Goal: Obtain resource: Download file/media

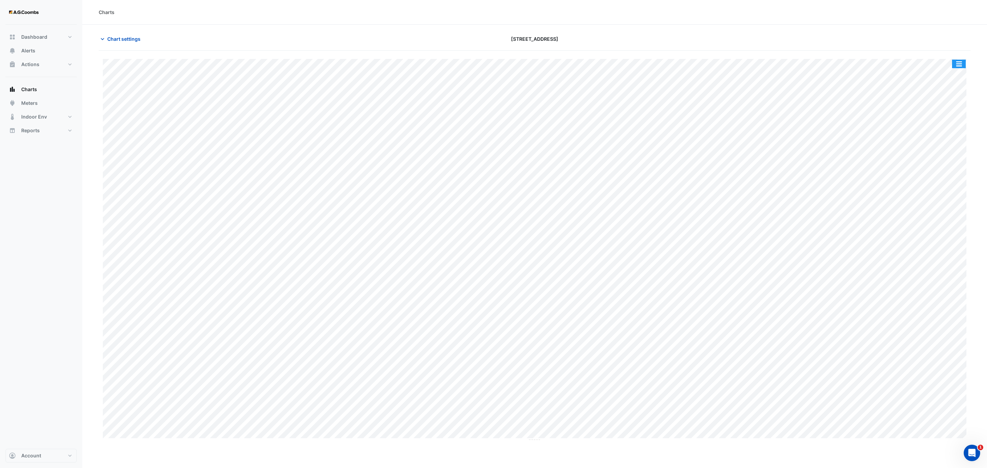
click at [965, 67] on button "button" at bounding box center [959, 64] width 14 height 9
click at [940, 116] on div "Save as JPEG" at bounding box center [945, 112] width 41 height 12
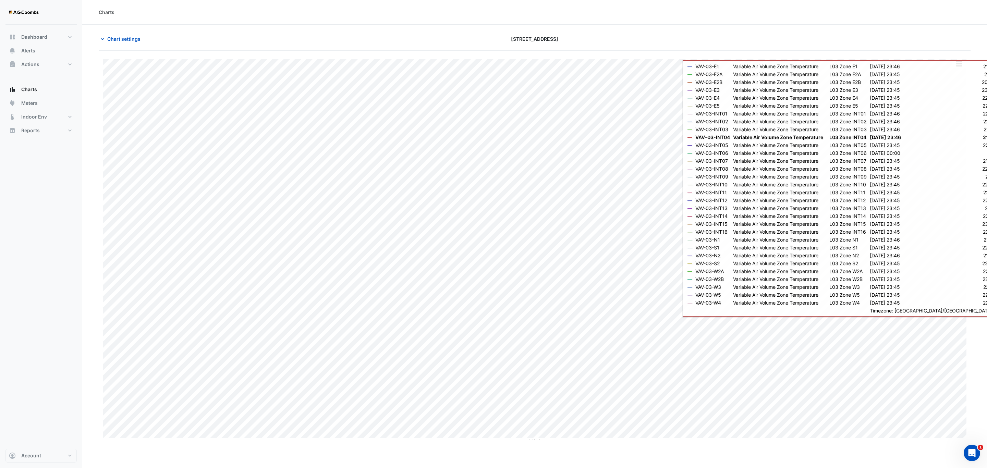
click at [961, 63] on button "button" at bounding box center [959, 64] width 14 height 9
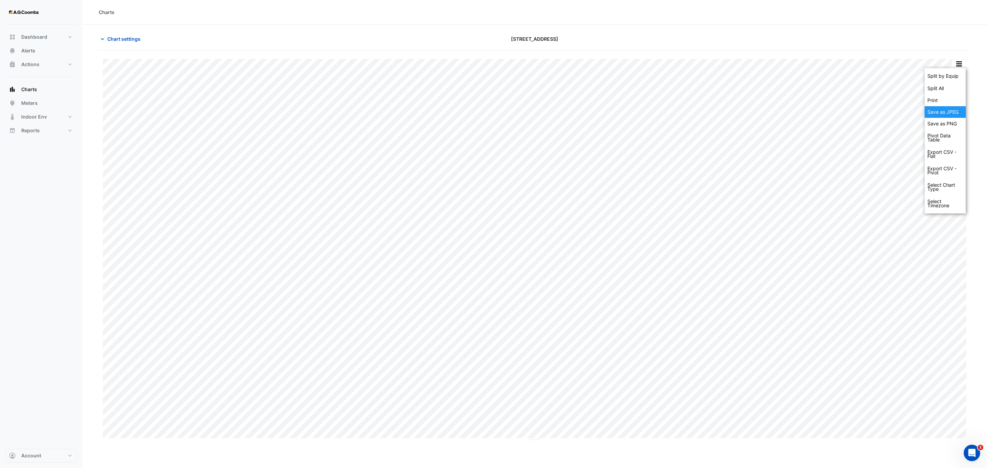
click at [936, 115] on div "Save as JPEG" at bounding box center [945, 112] width 41 height 12
click at [959, 65] on button "button" at bounding box center [959, 64] width 14 height 9
click at [941, 112] on div "Save as JPEG" at bounding box center [945, 112] width 41 height 12
click at [954, 64] on button "button" at bounding box center [959, 64] width 14 height 9
click at [953, 110] on div "Save as JPEG" at bounding box center [945, 112] width 41 height 12
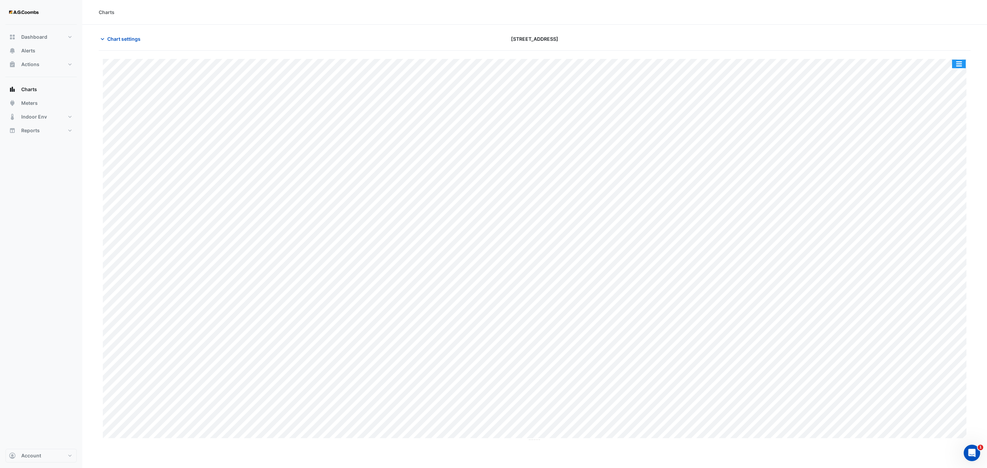
click at [959, 67] on button "button" at bounding box center [959, 64] width 14 height 9
click at [960, 118] on div "Save as JPEG" at bounding box center [945, 112] width 41 height 12
click at [962, 67] on button "button" at bounding box center [959, 64] width 14 height 9
click at [948, 116] on div "Save as JPEG" at bounding box center [945, 112] width 41 height 12
click at [961, 66] on button "button" at bounding box center [959, 64] width 14 height 9
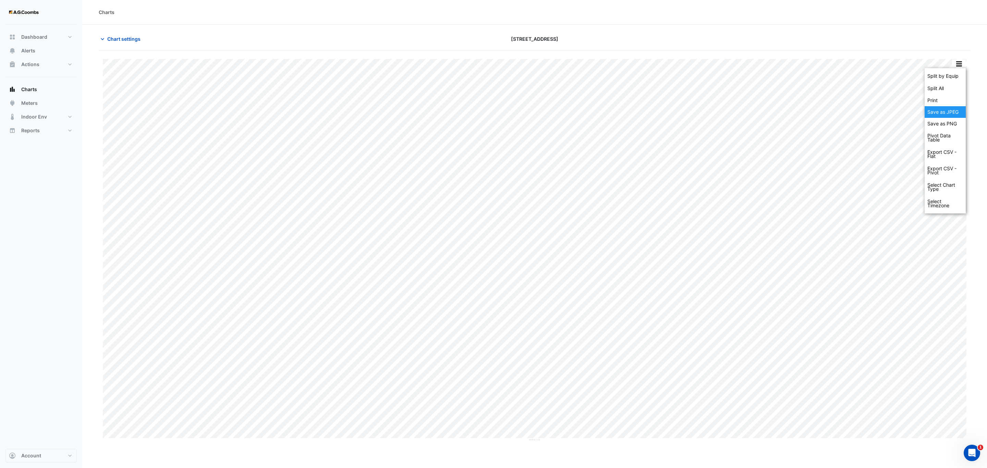
click at [949, 117] on div "Save as JPEG" at bounding box center [945, 112] width 41 height 12
click at [961, 66] on button "button" at bounding box center [959, 64] width 14 height 9
click at [959, 113] on div "Save as JPEG" at bounding box center [945, 112] width 41 height 12
click at [961, 66] on button "button" at bounding box center [959, 64] width 14 height 9
click at [962, 67] on button "button" at bounding box center [959, 64] width 14 height 9
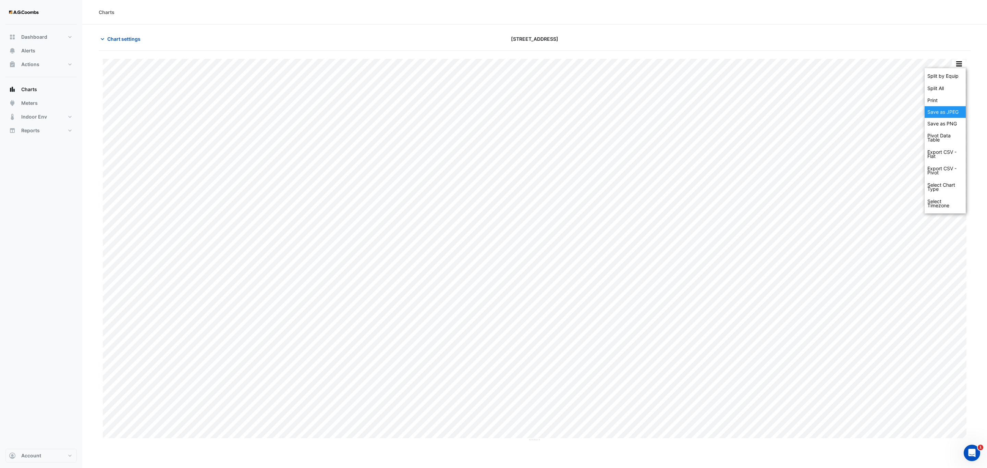
click at [941, 117] on div "Save as JPEG" at bounding box center [945, 112] width 41 height 12
click at [962, 65] on button "button" at bounding box center [959, 64] width 14 height 9
click at [962, 113] on div "Save as JPEG" at bounding box center [945, 112] width 41 height 12
click at [960, 60] on div "Split by Equip Split All Print Save as JPEG Save as PNG Pivot Data Table Export…" at bounding box center [959, 63] width 14 height 9
click at [962, 63] on button "button" at bounding box center [959, 64] width 14 height 9
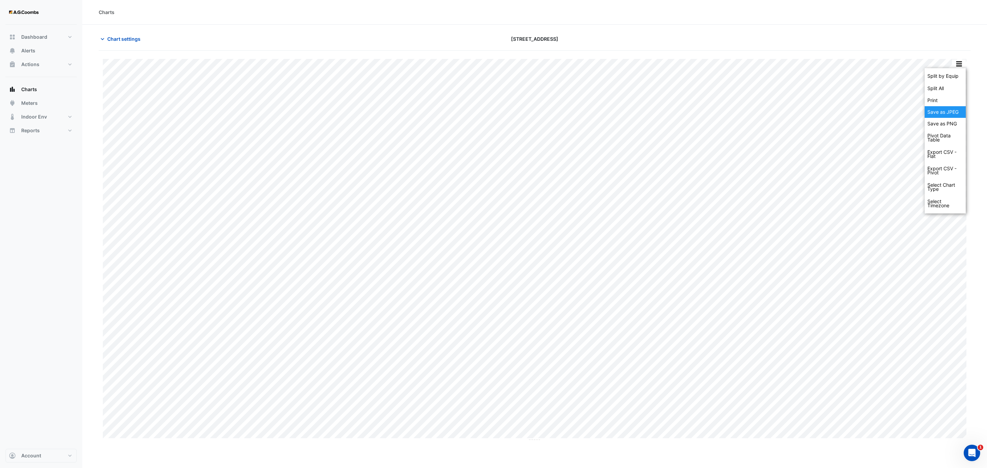
click at [950, 108] on div "Save as JPEG" at bounding box center [945, 112] width 41 height 12
click at [959, 64] on button "button" at bounding box center [959, 64] width 14 height 9
click at [951, 114] on div "Save as JPEG" at bounding box center [945, 112] width 41 height 12
click at [959, 66] on button "button" at bounding box center [959, 64] width 14 height 9
click at [961, 109] on div "Save as JPEG" at bounding box center [945, 112] width 41 height 12
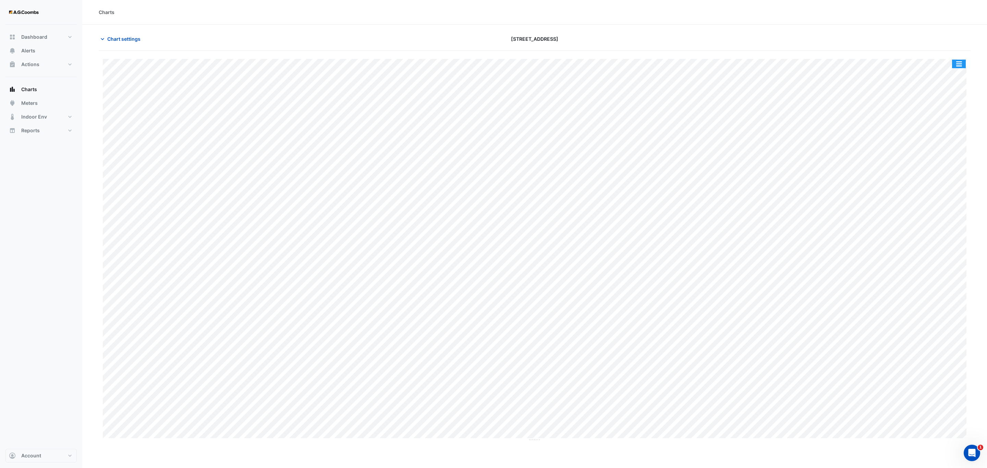
click at [957, 67] on button "button" at bounding box center [959, 64] width 14 height 9
click at [956, 113] on div "Save as JPEG" at bounding box center [945, 112] width 41 height 12
click at [958, 62] on button "button" at bounding box center [959, 64] width 14 height 9
click at [945, 114] on div "Save as JPEG" at bounding box center [945, 112] width 41 height 12
click at [960, 61] on button "button" at bounding box center [959, 64] width 14 height 9
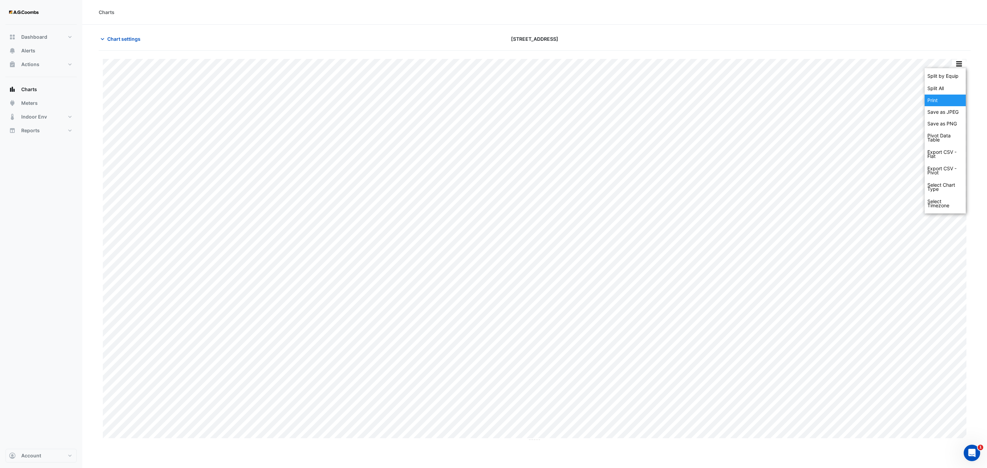
click at [954, 104] on div "Print" at bounding box center [945, 101] width 41 height 12
click at [963, 63] on button "button" at bounding box center [959, 64] width 14 height 9
click at [951, 113] on div "Save as JPEG" at bounding box center [945, 112] width 41 height 12
click at [959, 64] on button "button" at bounding box center [959, 64] width 14 height 9
click at [959, 110] on div "Save as JPEG" at bounding box center [945, 112] width 41 height 12
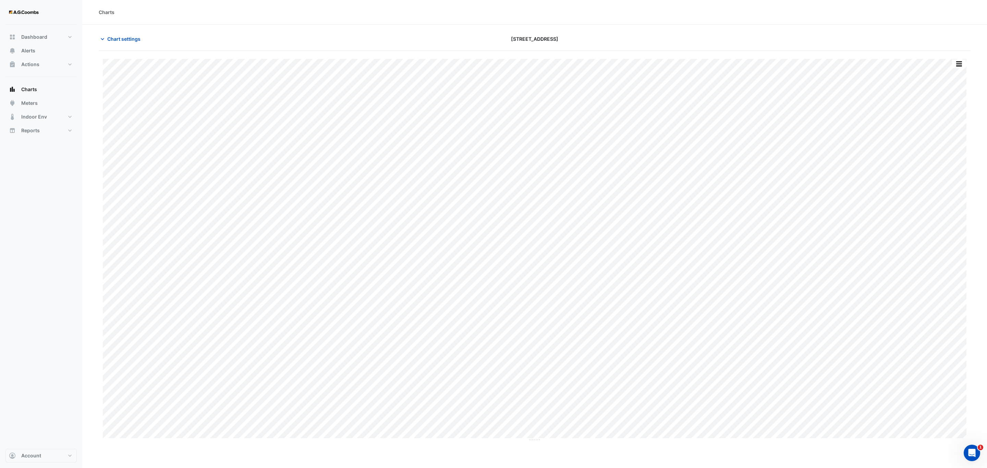
drag, startPoint x: 960, startPoint y: 69, endPoint x: 964, endPoint y: 68, distance: 3.8
click at [962, 68] on div "Split by Equip Split All Print Save as JPEG Save as PNG Pivot Data Table Export…" at bounding box center [959, 63] width 14 height 9
click at [960, 62] on button "button" at bounding box center [959, 64] width 14 height 9
click at [959, 114] on div "Save as JPEG" at bounding box center [945, 112] width 41 height 12
click at [961, 66] on button "button" at bounding box center [959, 64] width 14 height 9
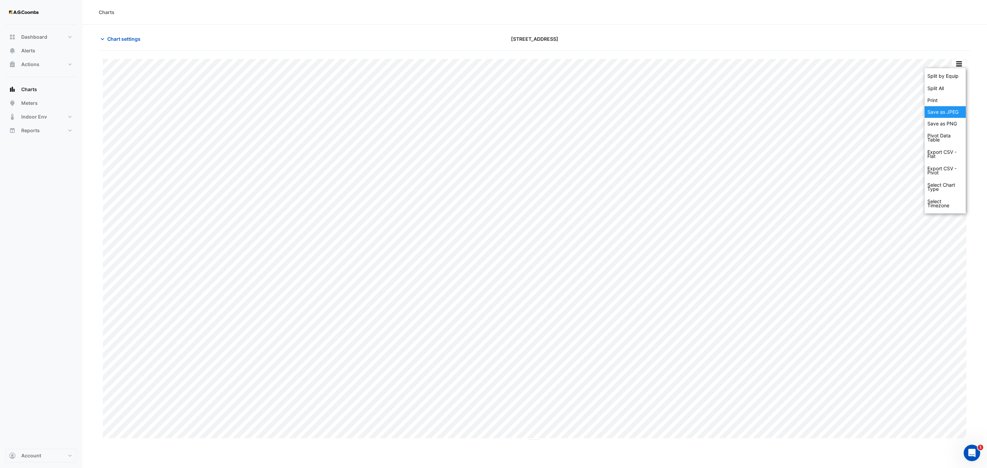
click at [950, 117] on div "Save as JPEG" at bounding box center [945, 112] width 41 height 12
drag, startPoint x: 957, startPoint y: 65, endPoint x: 959, endPoint y: 69, distance: 4.8
click at [957, 65] on button "button" at bounding box center [959, 64] width 14 height 9
click at [957, 116] on div "Save as JPEG" at bounding box center [945, 112] width 41 height 12
click at [958, 64] on button "button" at bounding box center [959, 64] width 14 height 9
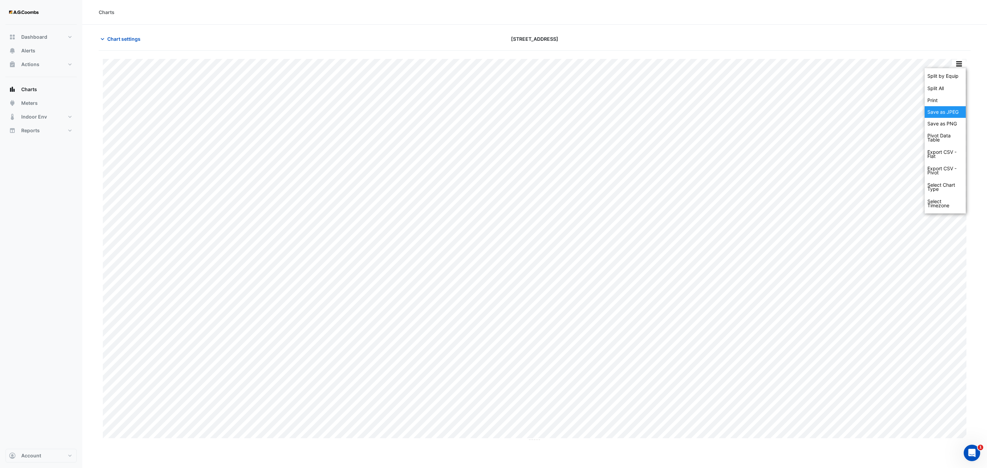
click at [949, 116] on div "Save as JPEG" at bounding box center [945, 112] width 41 height 12
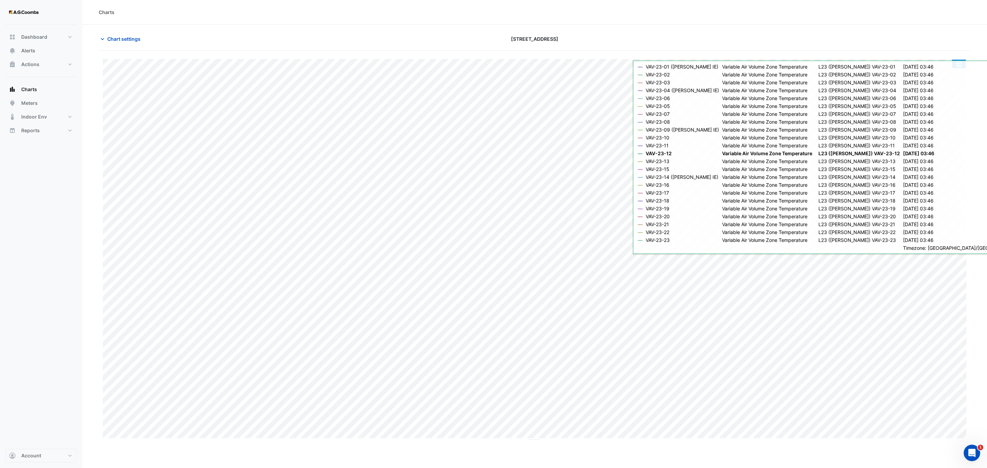
click at [957, 64] on button "button" at bounding box center [959, 64] width 14 height 9
click at [956, 111] on div "Save as JPEG" at bounding box center [945, 112] width 41 height 12
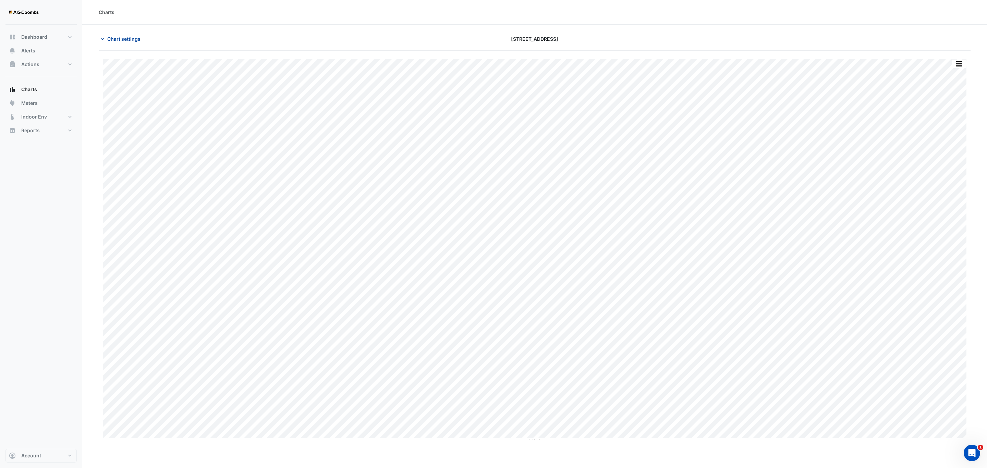
click at [117, 37] on span "Chart settings" at bounding box center [123, 38] width 33 height 7
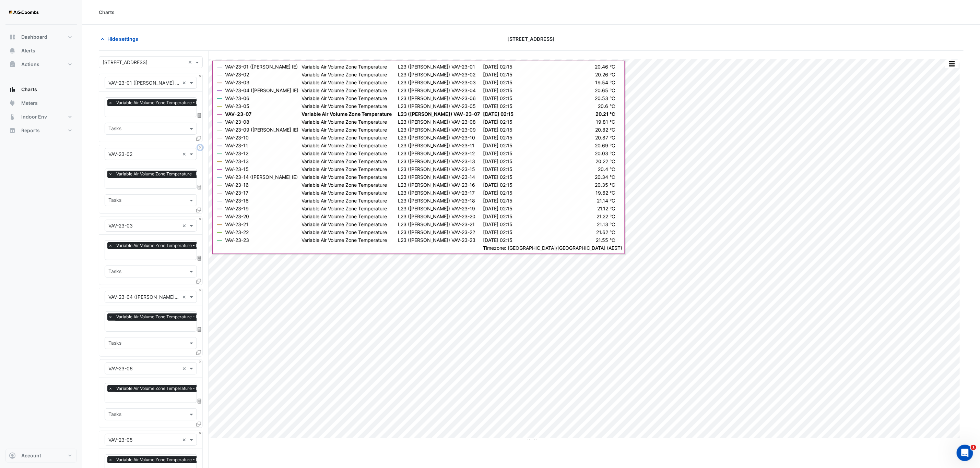
click at [199, 146] on button "Close" at bounding box center [200, 147] width 4 height 4
click at [199, 217] on button "Close" at bounding box center [200, 219] width 4 height 4
click at [199, 146] on button "Close" at bounding box center [200, 147] width 4 height 4
click at [199, 217] on button "Close" at bounding box center [200, 219] width 4 height 4
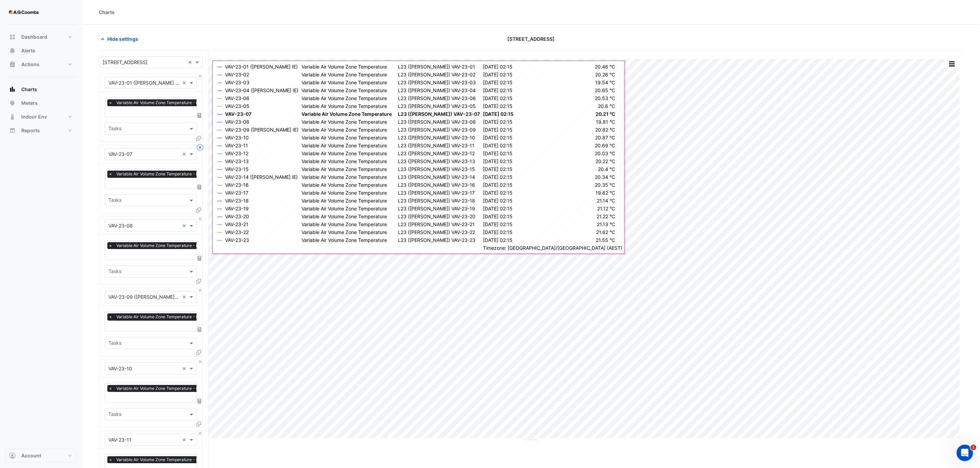
click at [199, 146] on button "Close" at bounding box center [200, 147] width 4 height 4
click at [199, 217] on button "Close" at bounding box center [200, 219] width 4 height 4
click at [199, 146] on button "Close" at bounding box center [200, 147] width 4 height 4
click at [199, 217] on button "Close" at bounding box center [200, 219] width 4 height 4
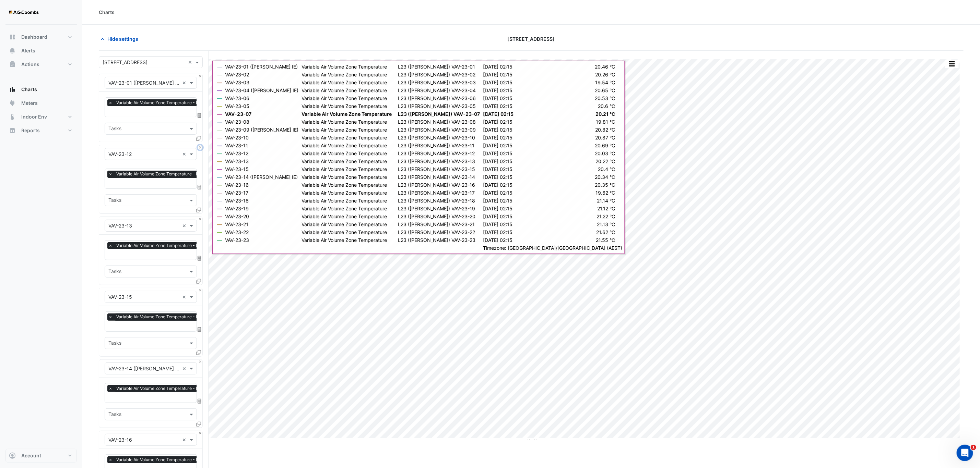
click at [199, 146] on button "Close" at bounding box center [200, 147] width 4 height 4
click at [199, 217] on button "Close" at bounding box center [200, 219] width 4 height 4
click at [199, 146] on button "Close" at bounding box center [200, 147] width 4 height 4
click at [199, 217] on button "Close" at bounding box center [200, 219] width 4 height 4
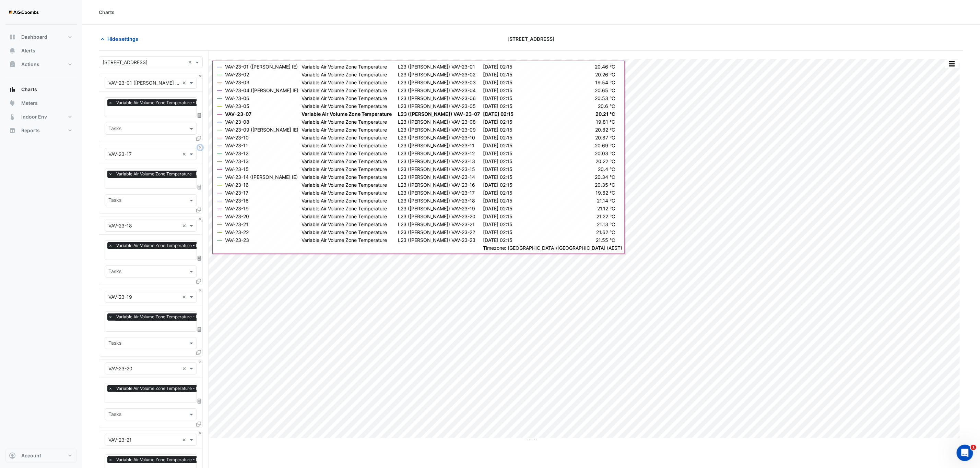
click at [199, 146] on button "Close" at bounding box center [200, 147] width 4 height 4
click at [199, 217] on button "Close" at bounding box center [200, 219] width 4 height 4
click at [199, 146] on button "Close" at bounding box center [200, 147] width 4 height 4
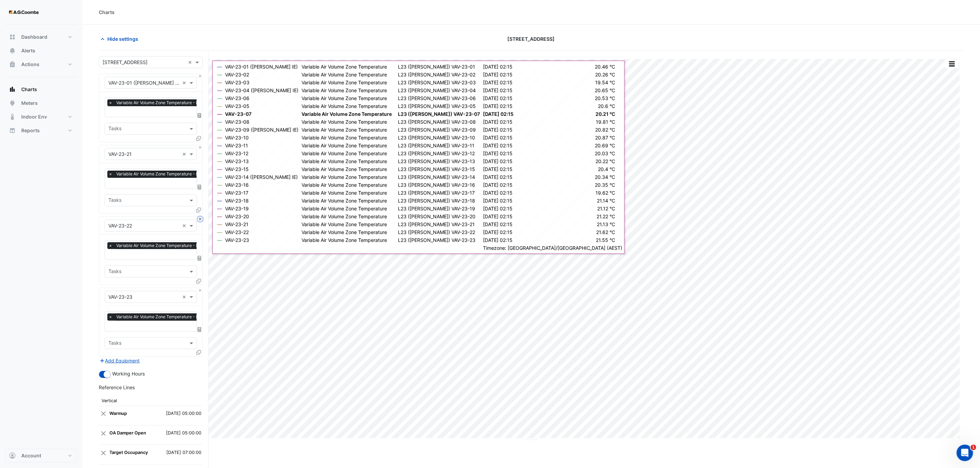
click at [199, 217] on button "Close" at bounding box center [200, 219] width 4 height 4
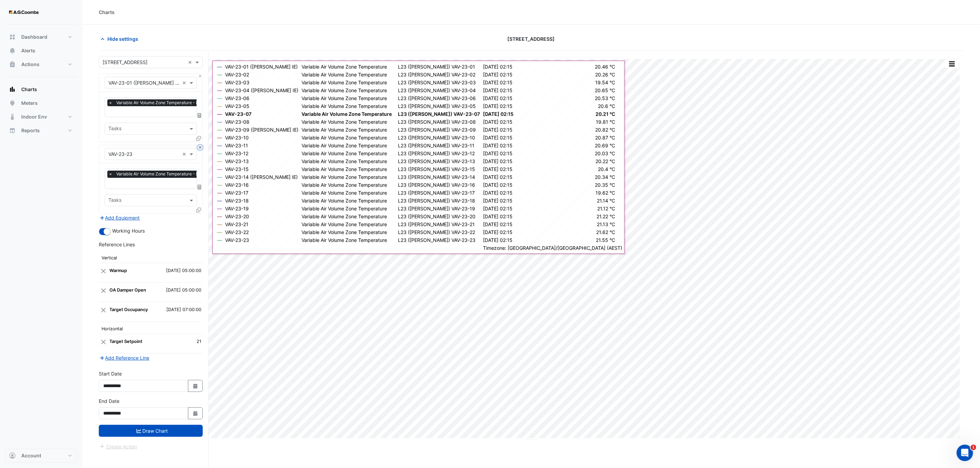
click at [199, 146] on button "Close" at bounding box center [200, 147] width 4 height 4
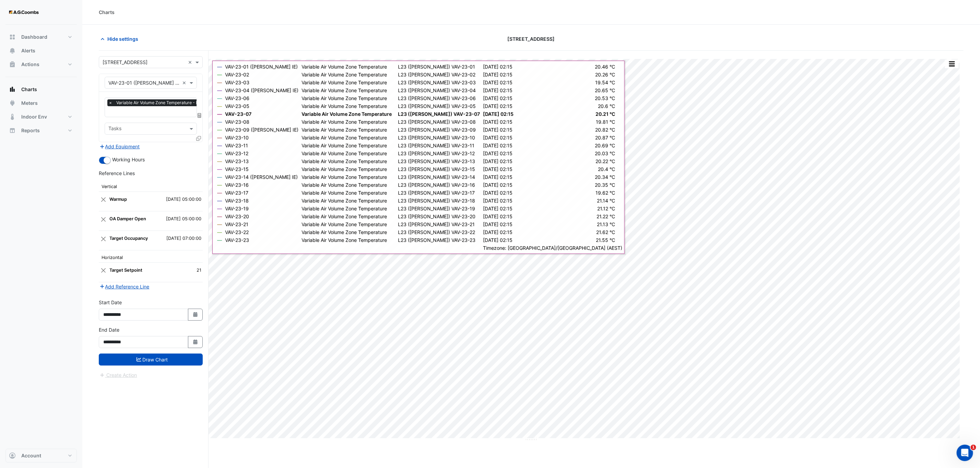
click at [199, 146] on div "Add Equipment" at bounding box center [151, 146] width 104 height 8
click at [197, 138] on icon at bounding box center [198, 138] width 5 height 5
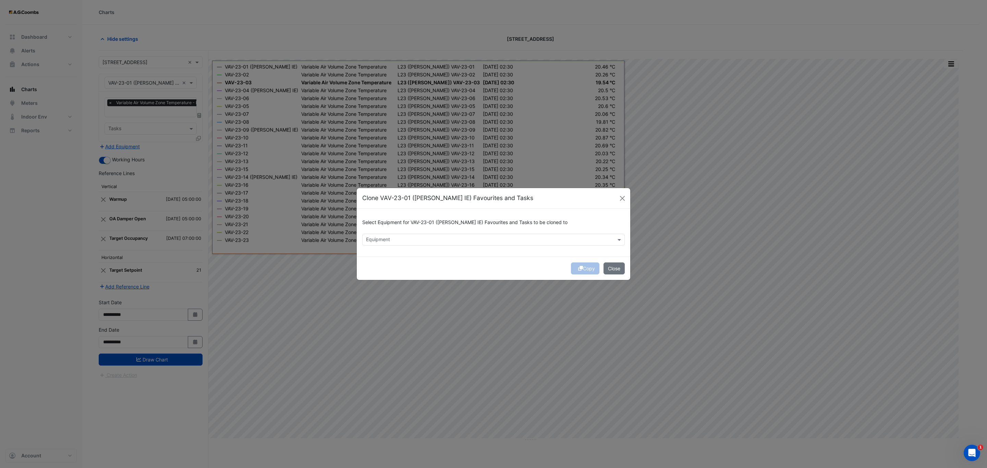
click at [428, 234] on div "Equipment" at bounding box center [493, 240] width 263 height 12
click at [372, 257] on div "VAV-25-01" at bounding box center [380, 255] width 35 height 10
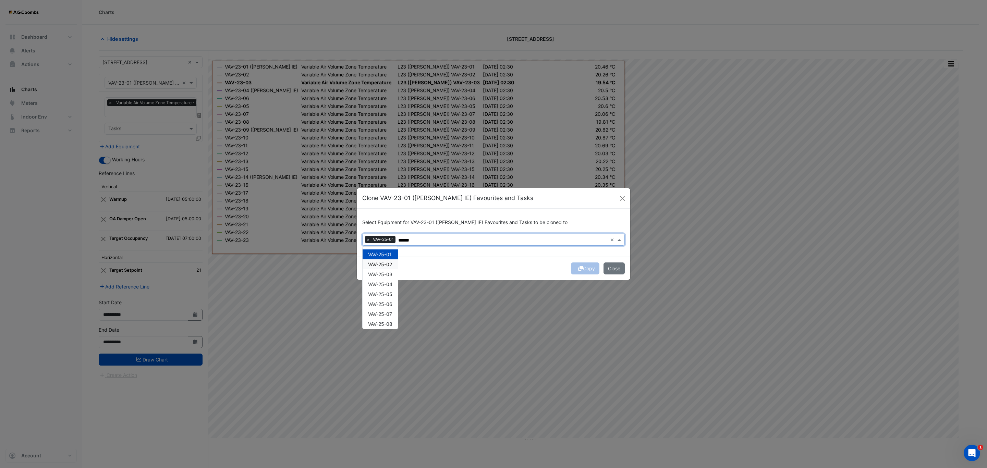
click at [384, 265] on span "VAV-25-02" at bounding box center [380, 265] width 24 height 6
click at [385, 272] on span "VAV-25-03" at bounding box center [380, 275] width 24 height 6
click at [387, 286] on span "VAV-25-04" at bounding box center [380, 284] width 24 height 6
click at [391, 296] on div "VAV-25-05" at bounding box center [380, 294] width 35 height 10
drag, startPoint x: 392, startPoint y: 304, endPoint x: 393, endPoint y: 309, distance: 4.6
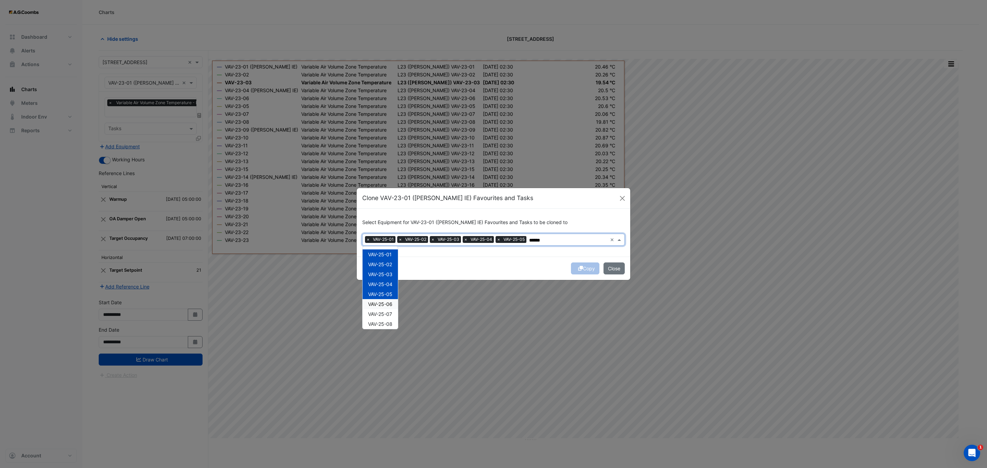
click at [392, 304] on span "VAV-25-06" at bounding box center [380, 304] width 24 height 6
click at [391, 312] on span "VAV-25-07" at bounding box center [380, 314] width 24 height 6
click at [392, 326] on span "VAV-25-08" at bounding box center [380, 324] width 24 height 6
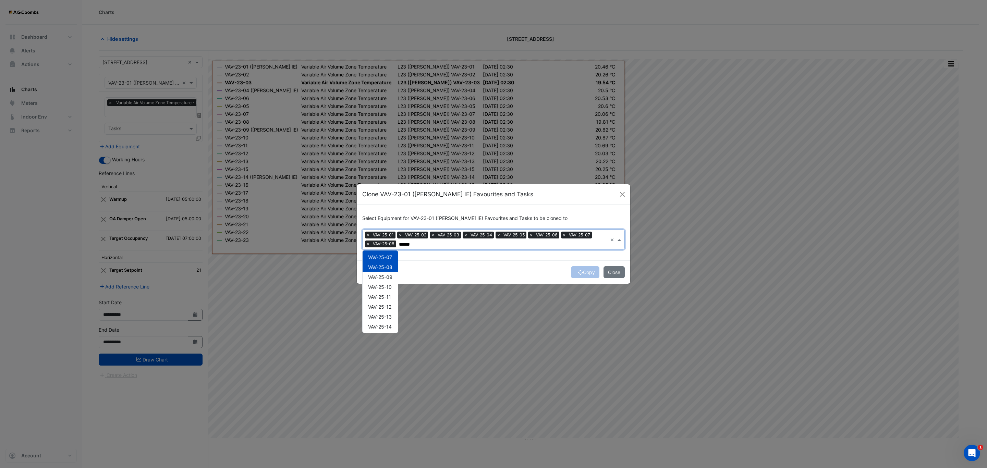
scroll to position [77, 0]
click at [384, 263] on div "VAV-25-09" at bounding box center [380, 260] width 35 height 10
click at [387, 271] on span "VAV-25-10" at bounding box center [380, 270] width 24 height 6
drag, startPoint x: 390, startPoint y: 277, endPoint x: 391, endPoint y: 282, distance: 5.2
click at [390, 277] on span "VAV-25-11" at bounding box center [379, 280] width 23 height 6
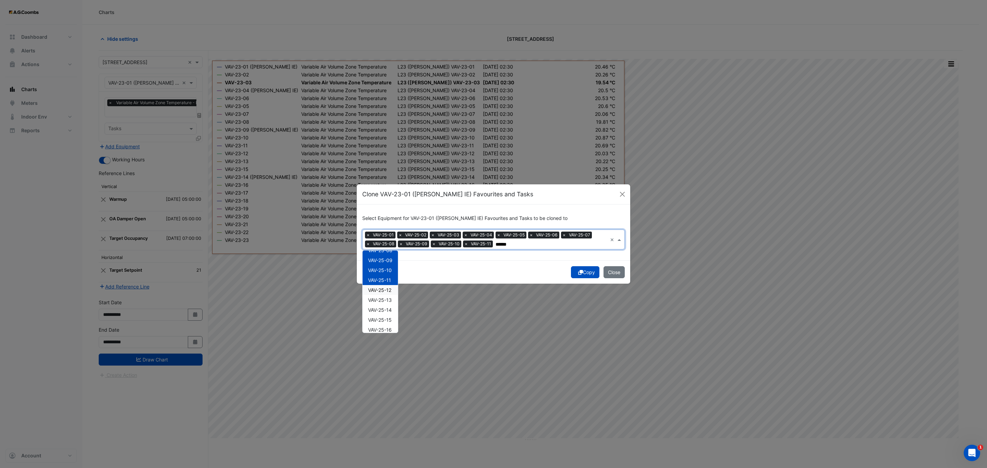
click at [390, 289] on span "VAV-25-12" at bounding box center [379, 290] width 23 height 6
click at [392, 300] on span "VAV-25-13" at bounding box center [380, 300] width 24 height 6
click at [392, 311] on span "VAV-25-14" at bounding box center [380, 310] width 24 height 6
click at [390, 324] on div "VAV-25-15" at bounding box center [380, 320] width 35 height 10
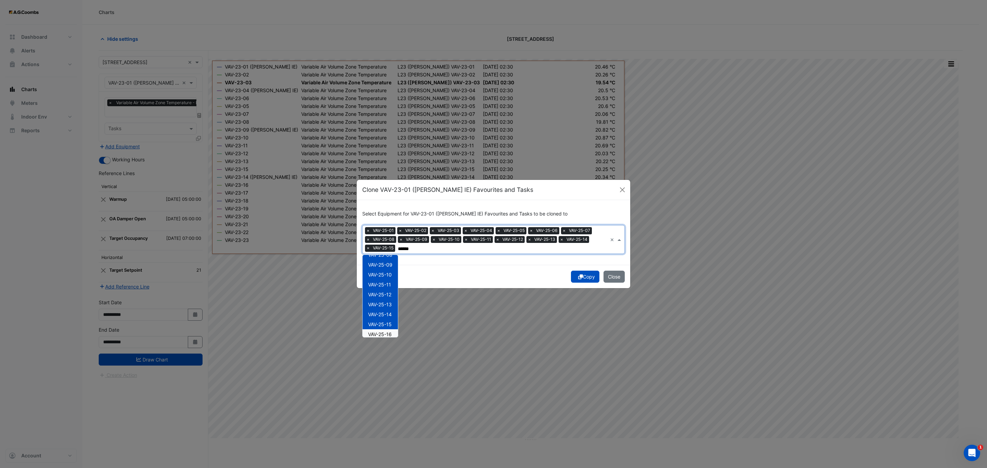
click at [389, 334] on span "VAV-25-16" at bounding box center [380, 335] width 24 height 6
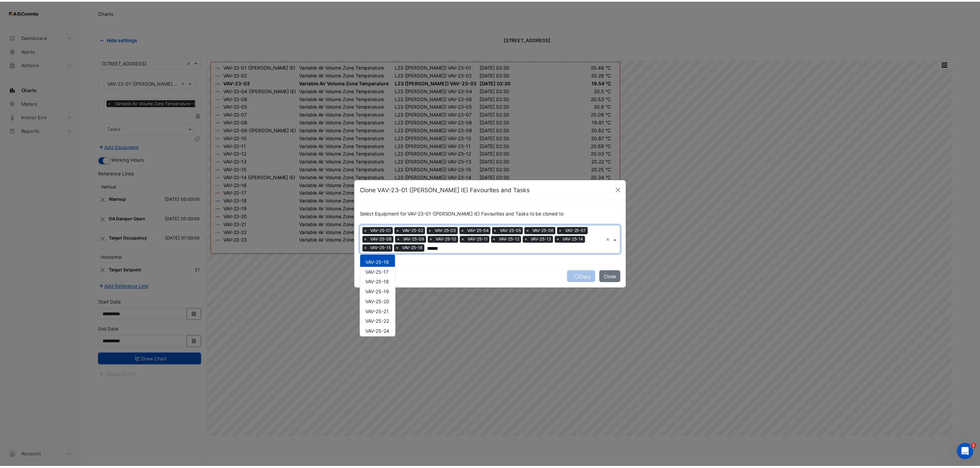
scroll to position [151, 0]
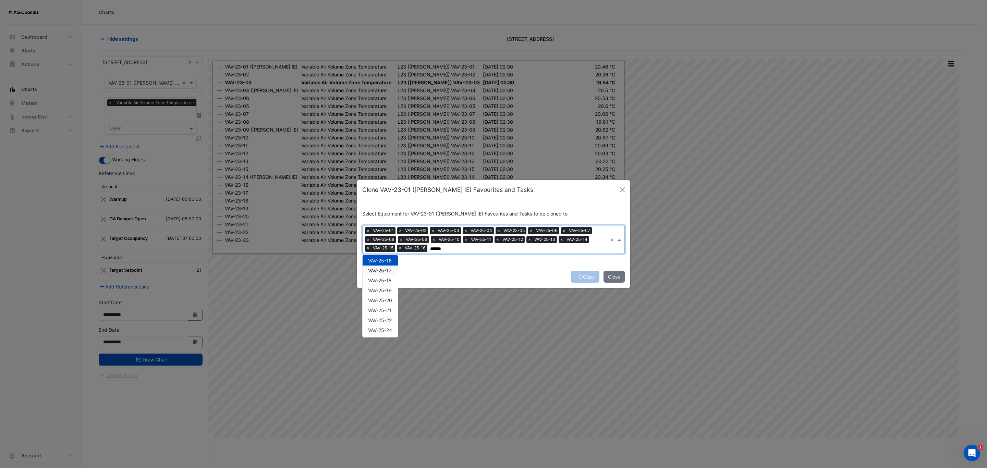
drag, startPoint x: 382, startPoint y: 270, endPoint x: 384, endPoint y: 275, distance: 5.5
click at [382, 271] on span "VAV-25-17" at bounding box center [379, 271] width 23 height 6
click at [385, 284] on div "VAV-25-18" at bounding box center [380, 281] width 35 height 10
click at [386, 288] on span "VAV-25-19" at bounding box center [380, 291] width 24 height 6
drag, startPoint x: 388, startPoint y: 299, endPoint x: 392, endPoint y: 315, distance: 16.4
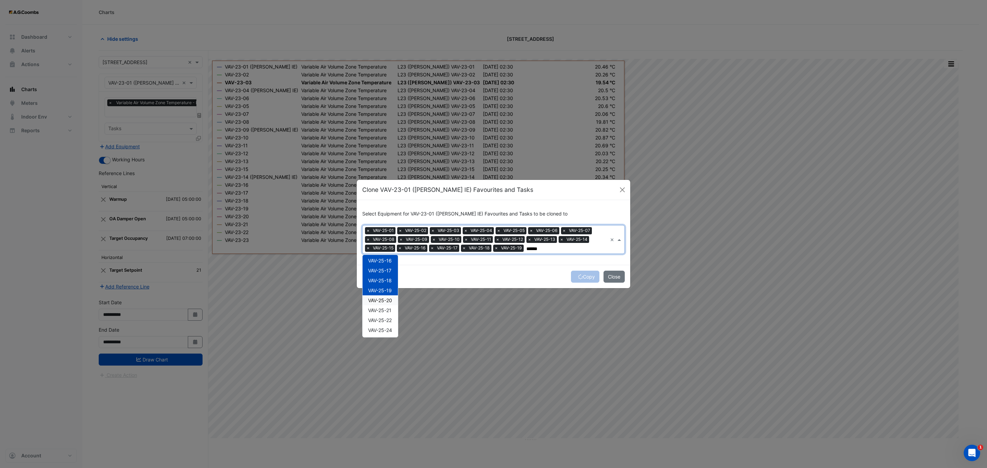
click at [387, 299] on span "VAV-25-20" at bounding box center [380, 301] width 24 height 6
click at [387, 311] on span "VAV-25-21" at bounding box center [379, 311] width 23 height 6
click at [391, 320] on span "VAV-25-22" at bounding box center [380, 320] width 24 height 6
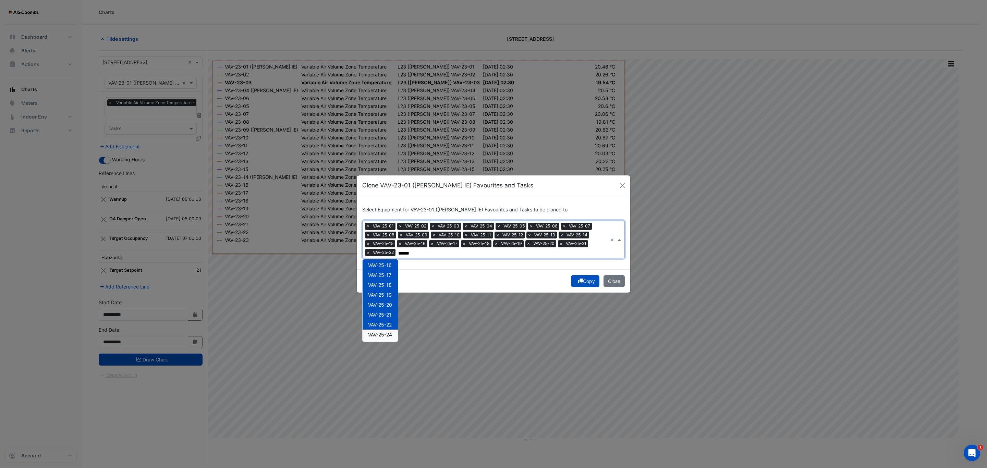
click at [394, 333] on div "VAV-25-24" at bounding box center [380, 335] width 35 height 10
type input "******"
click at [588, 285] on button "Copy" at bounding box center [585, 281] width 28 height 12
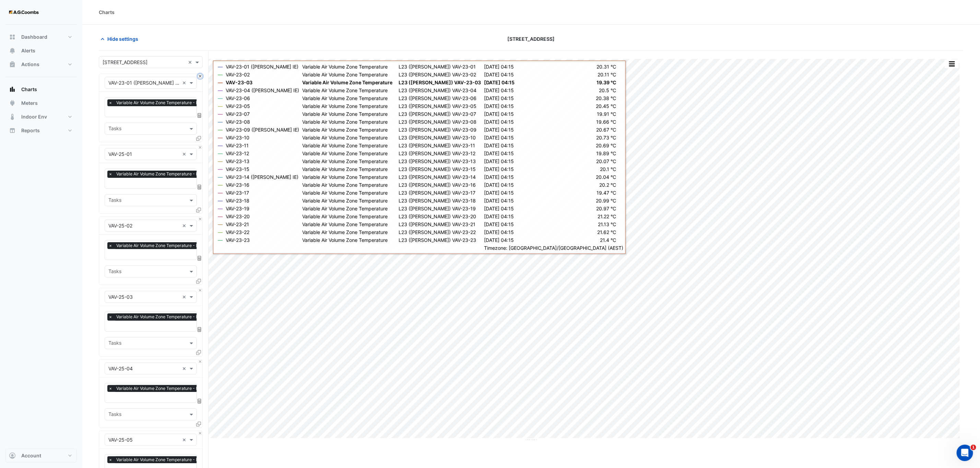
click at [200, 77] on button "Close" at bounding box center [200, 76] width 4 height 4
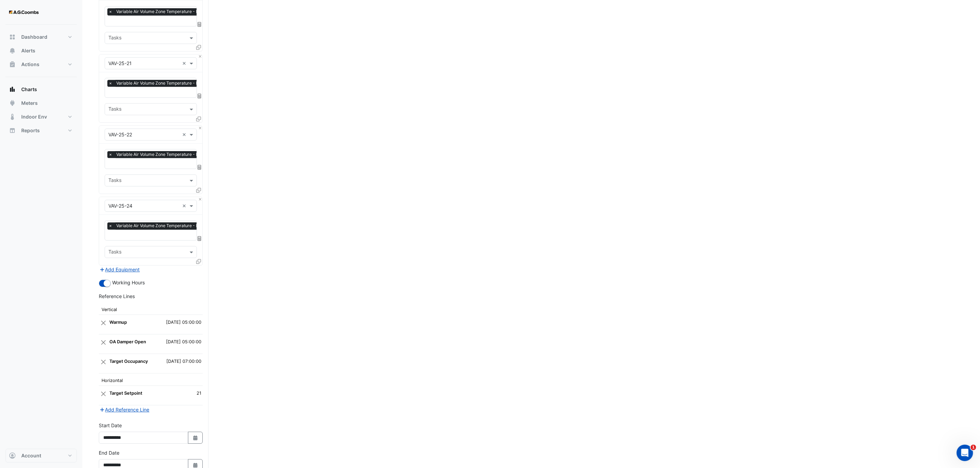
scroll to position [1494, 0]
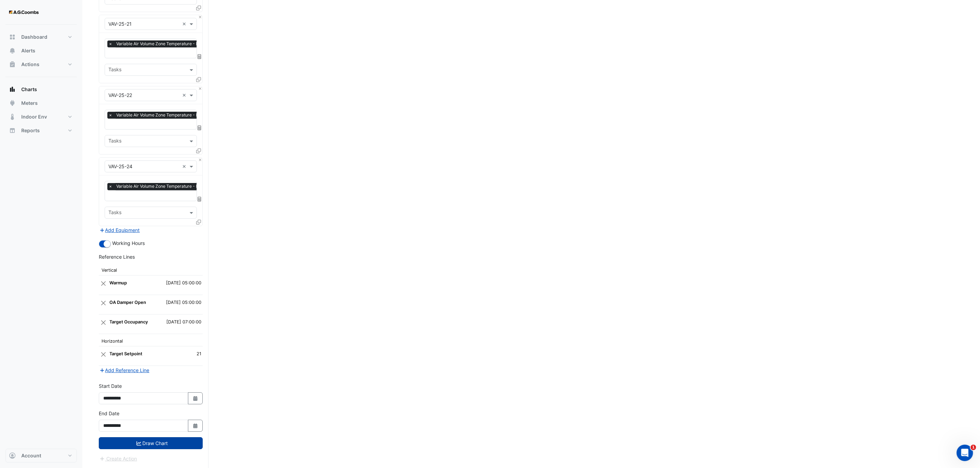
click at [141, 444] on button "Draw Chart" at bounding box center [151, 443] width 104 height 12
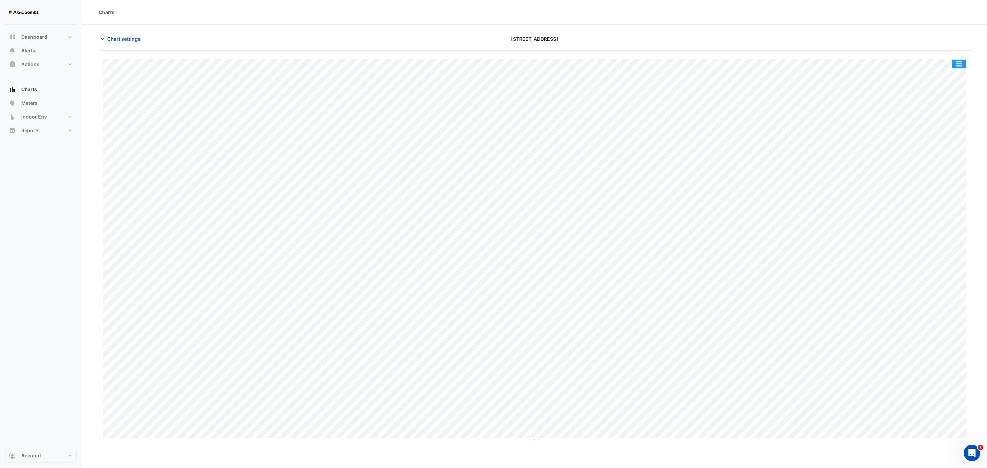
click at [953, 61] on button "button" at bounding box center [959, 64] width 14 height 9
click at [951, 112] on div "Save as JPEG" at bounding box center [945, 112] width 41 height 12
drag, startPoint x: 116, startPoint y: 37, endPoint x: 139, endPoint y: 62, distance: 34.4
click at [116, 37] on span "Chart settings" at bounding box center [123, 38] width 33 height 7
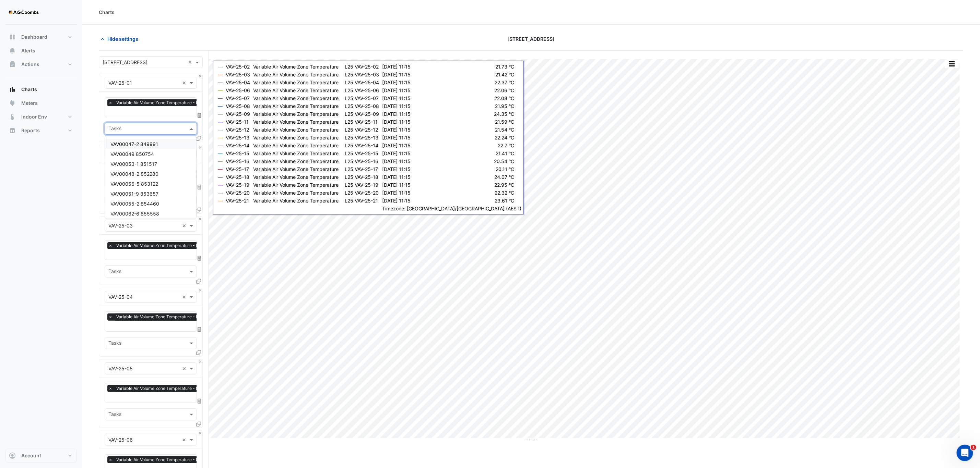
click at [195, 132] on span at bounding box center [192, 128] width 9 height 7
click at [202, 140] on div at bounding box center [199, 140] width 6 height 10
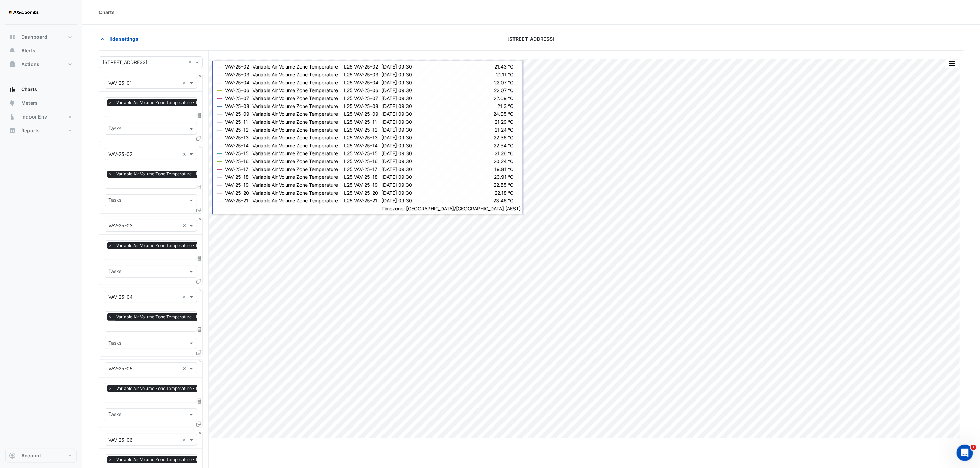
click at [197, 138] on icon at bounding box center [198, 138] width 5 height 5
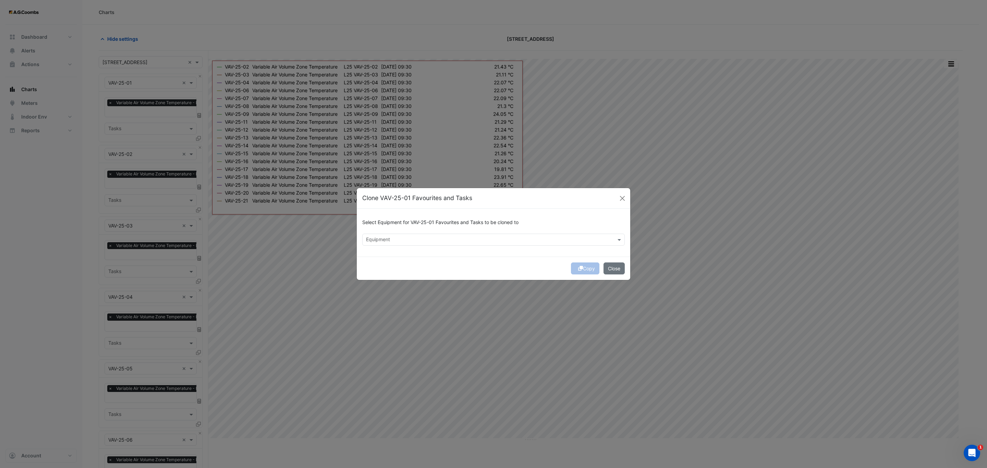
click at [403, 236] on div "Equipment" at bounding box center [488, 240] width 251 height 11
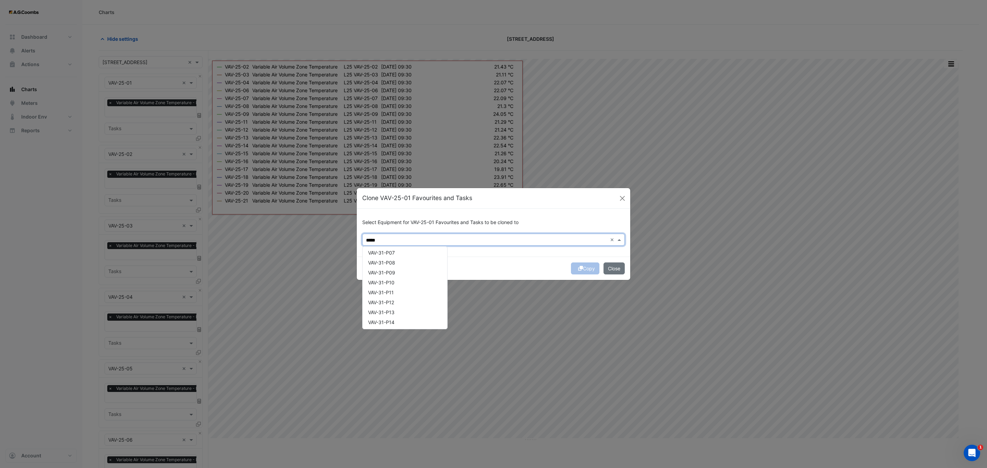
scroll to position [409, 0]
type input "*****"
click at [607, 262] on div "Copy Close" at bounding box center [494, 268] width 274 height 23
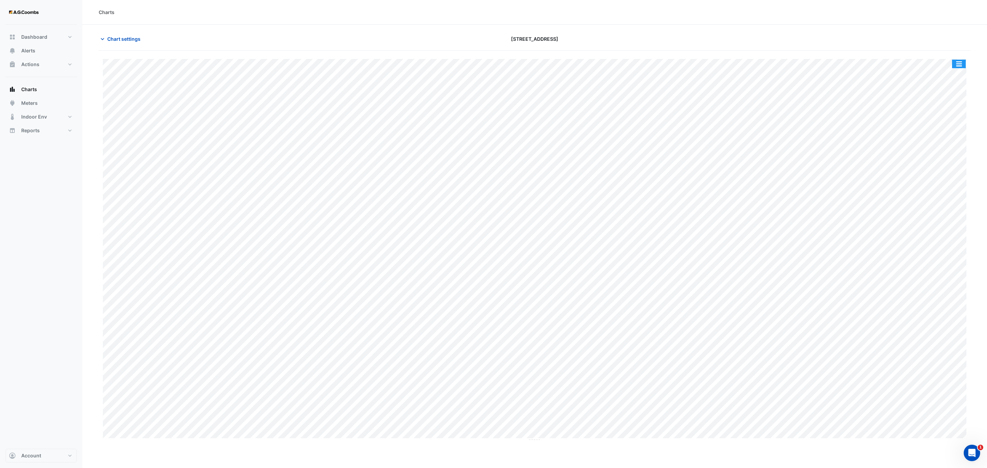
click at [959, 66] on button "button" at bounding box center [959, 64] width 14 height 9
click at [958, 113] on div "Save as JPEG" at bounding box center [945, 112] width 41 height 12
click at [963, 67] on button "button" at bounding box center [959, 64] width 14 height 9
click at [944, 105] on div "Print" at bounding box center [945, 101] width 41 height 12
click at [959, 65] on button "button" at bounding box center [959, 64] width 14 height 9
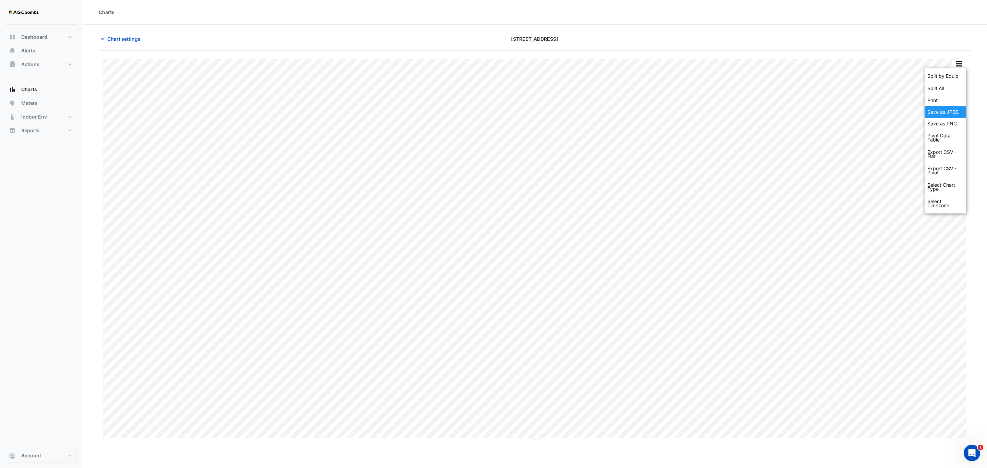
click at [939, 111] on div "Save as JPEG" at bounding box center [945, 112] width 41 height 12
click at [958, 65] on button "button" at bounding box center [959, 64] width 14 height 9
click at [954, 111] on div "Save as JPEG" at bounding box center [945, 112] width 41 height 12
click at [962, 64] on button "button" at bounding box center [959, 64] width 14 height 9
click at [938, 109] on div "Save as JPEG" at bounding box center [945, 112] width 41 height 12
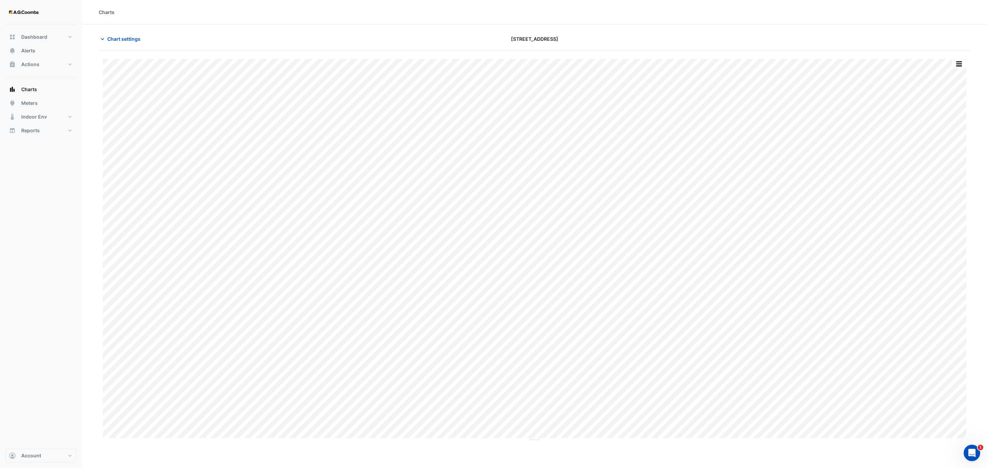
click at [964, 68] on button "button" at bounding box center [959, 64] width 14 height 9
click at [946, 115] on div "Save as JPEG" at bounding box center [945, 112] width 41 height 12
click at [965, 59] on div "Split by Equip Split All Print Save as JPEG Save as PNG Pivot Data Table Export…" at bounding box center [535, 246] width 872 height 391
click at [956, 64] on button "button" at bounding box center [959, 64] width 14 height 9
click at [949, 117] on div "Save as JPEG" at bounding box center [945, 112] width 41 height 12
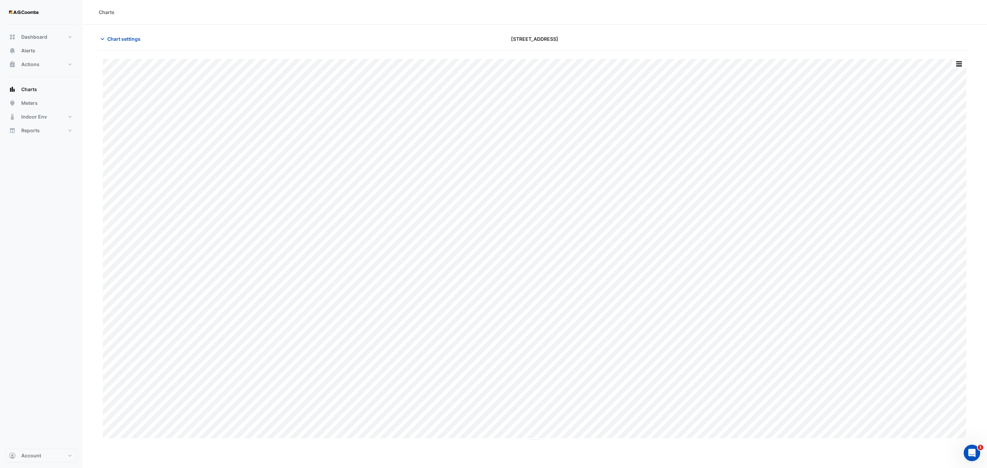
click at [964, 68] on div "Split by Equip Split All Print Save as JPEG Save as PNG Pivot Data Table Export…" at bounding box center [959, 63] width 14 height 9
click at [962, 65] on button "button" at bounding box center [959, 64] width 14 height 9
click at [949, 116] on div "Save as JPEG" at bounding box center [945, 112] width 41 height 12
